Goal: Navigation & Orientation: Go to known website

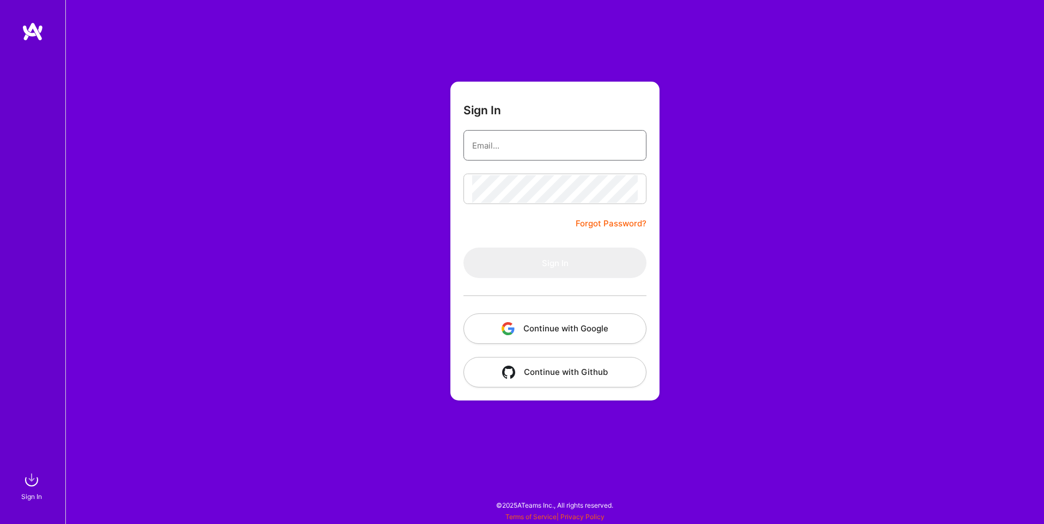
type input "sarahjanemills@gmail.com"
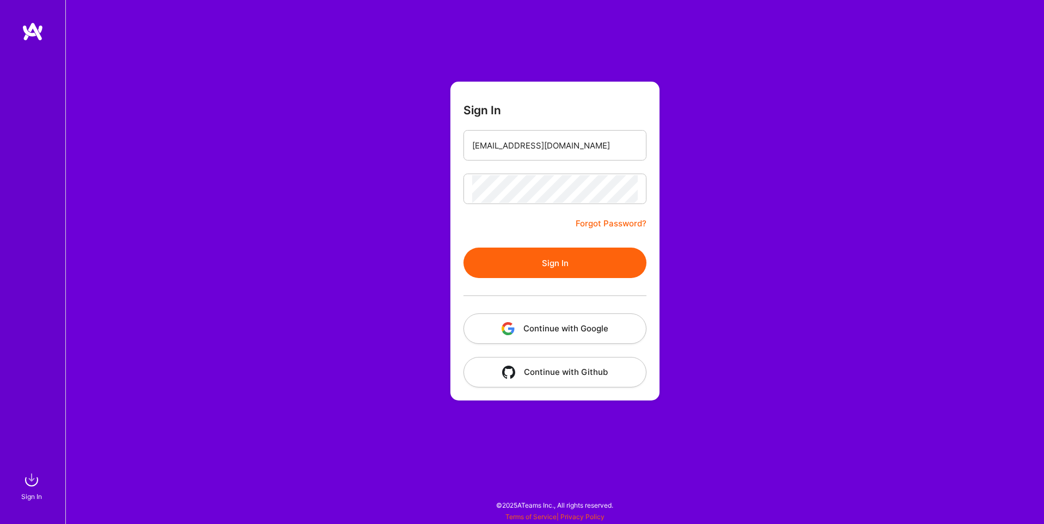
click at [582, 323] on button "Continue with Google" at bounding box center [554, 329] width 183 height 30
